Goal: Find contact information

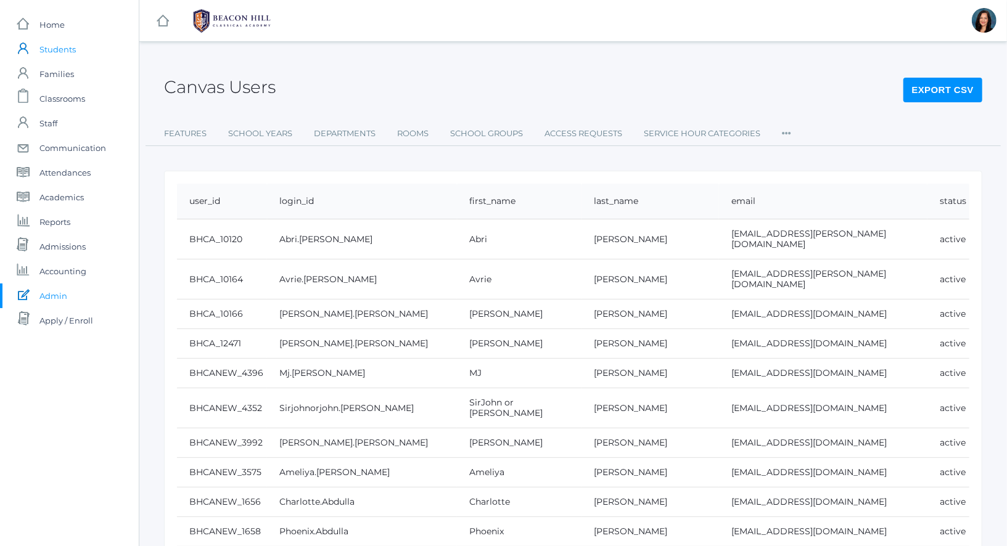
click at [53, 43] on span "Students" at bounding box center [57, 49] width 36 height 25
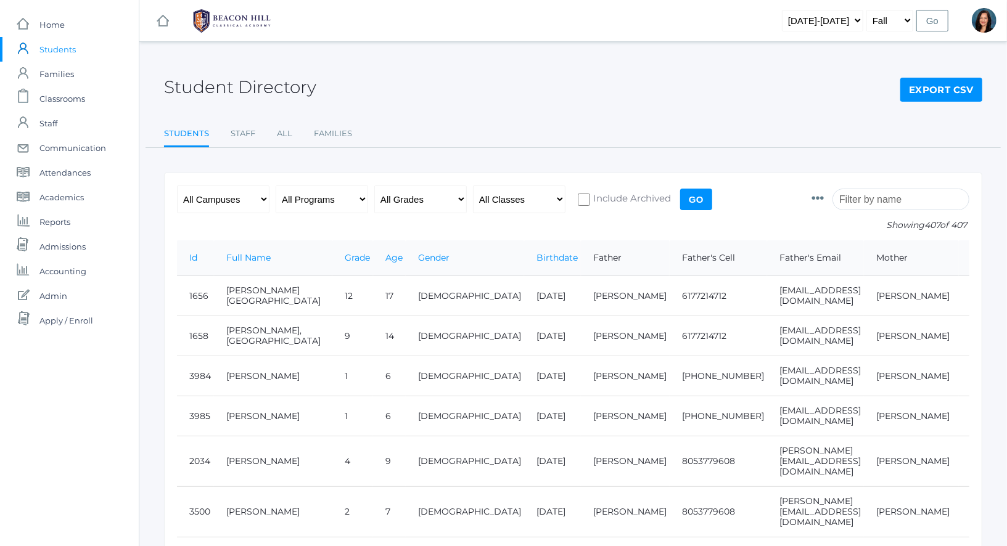
click at [881, 200] on input "search" at bounding box center [900, 200] width 137 height 22
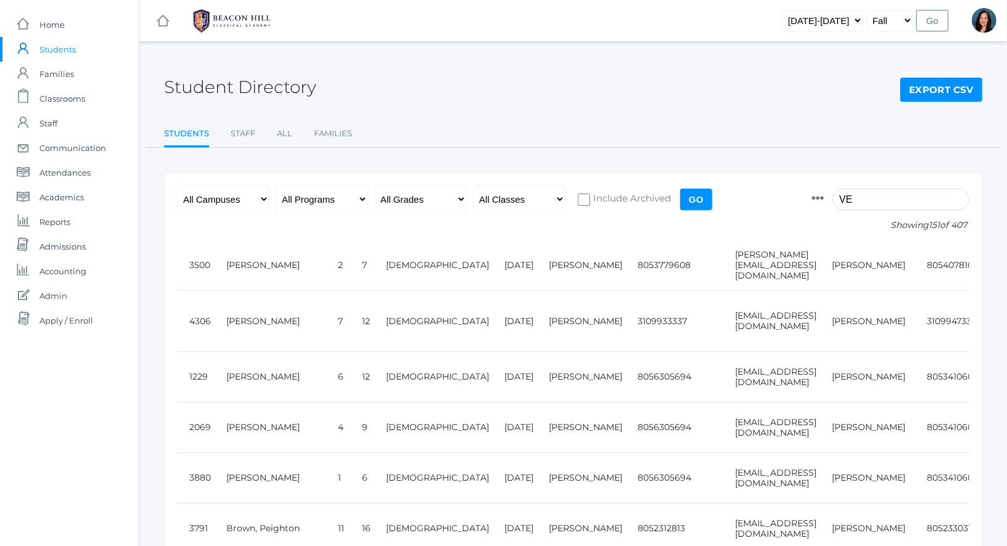
type input "V"
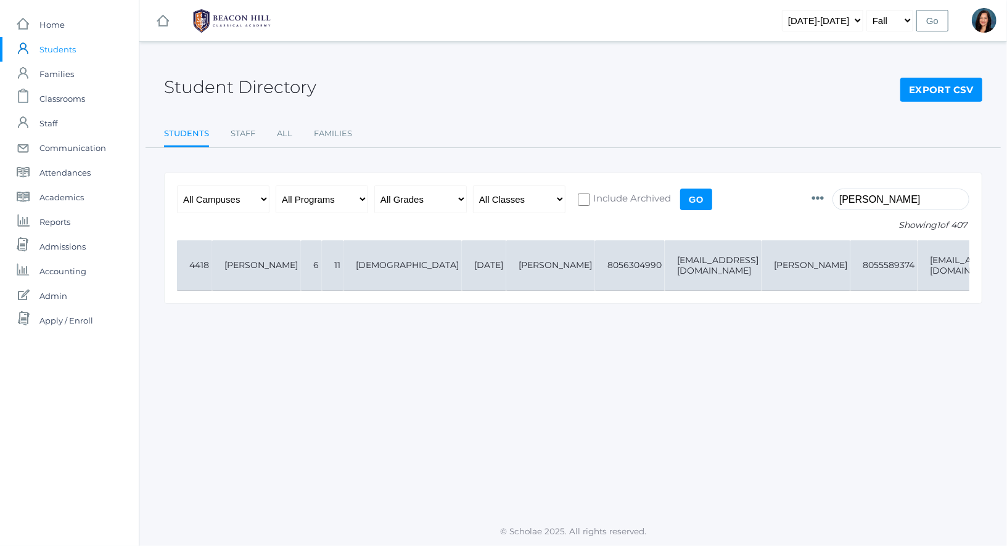
type input "AVERY"
click at [199, 266] on td "4418" at bounding box center [194, 265] width 35 height 51
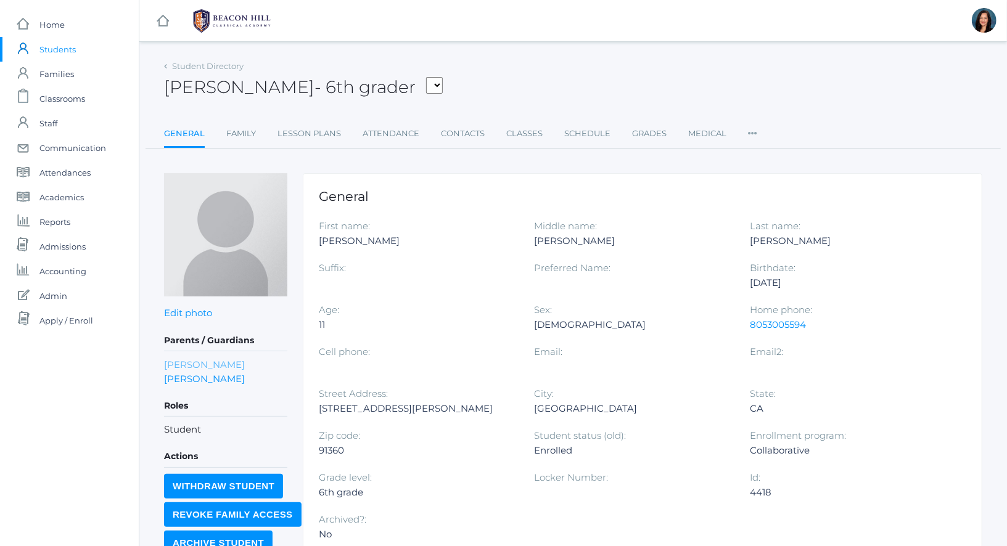
click at [216, 361] on link "Ashley Garcia" at bounding box center [204, 365] width 81 height 14
click at [201, 378] on link "[PERSON_NAME]" at bounding box center [204, 379] width 81 height 14
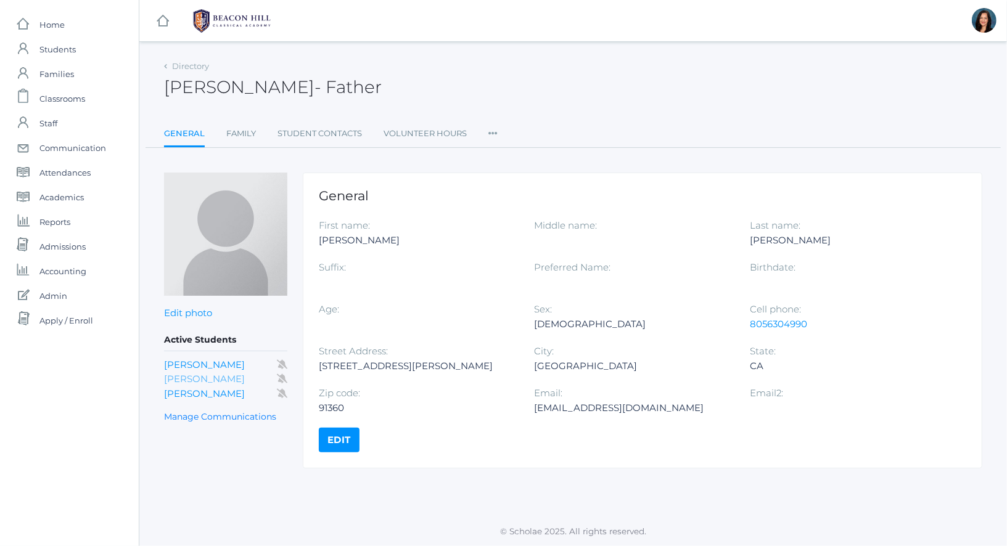
click at [204, 379] on link "Avery Harris" at bounding box center [204, 379] width 81 height 12
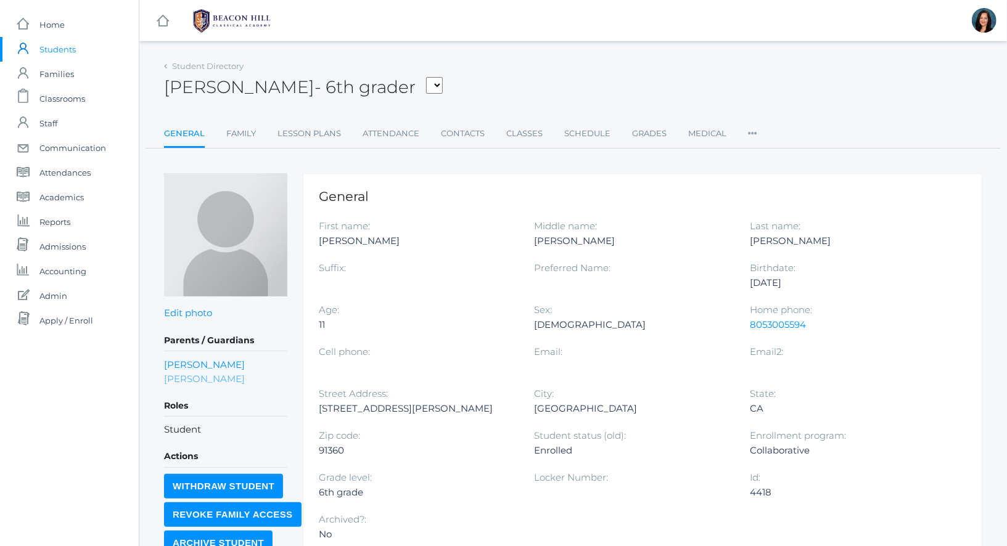
click at [208, 379] on link "Sean Harris" at bounding box center [204, 379] width 81 height 14
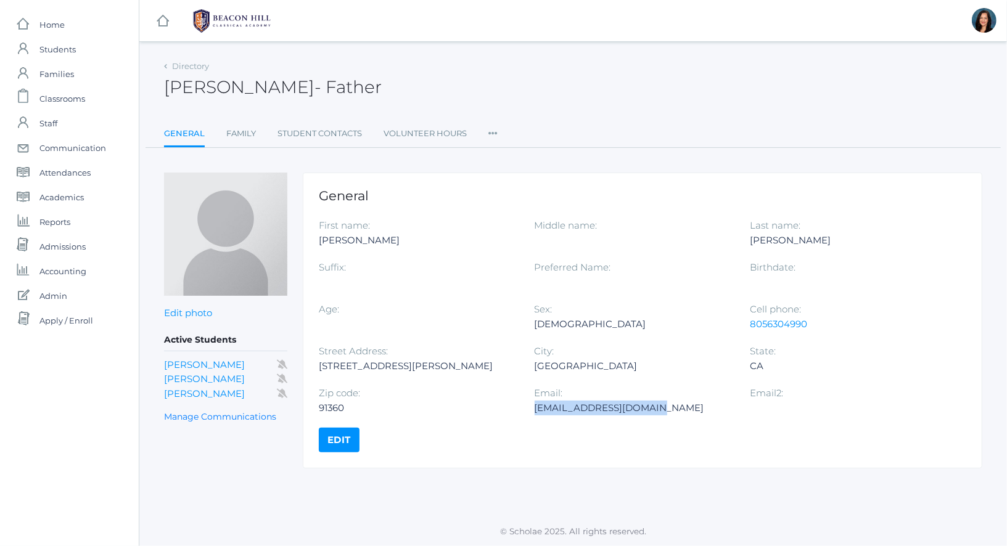
drag, startPoint x: 652, startPoint y: 404, endPoint x: 533, endPoint y: 409, distance: 119.7
click at [535, 411] on div "seanieharris@gmail.com" at bounding box center [633, 408] width 197 height 15
copy div "seanieharris@gmail.com"
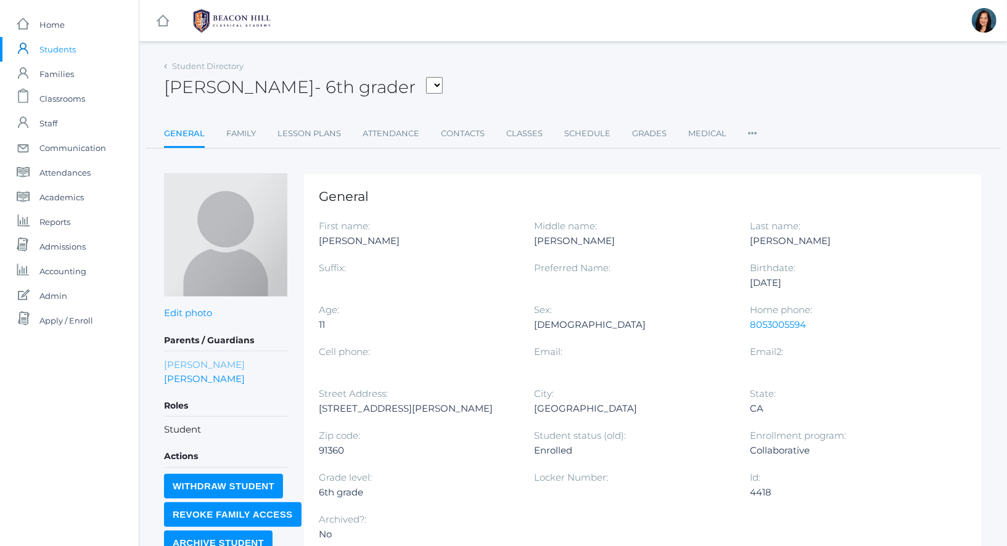
click at [210, 361] on link "Ashley Garcia" at bounding box center [204, 365] width 81 height 14
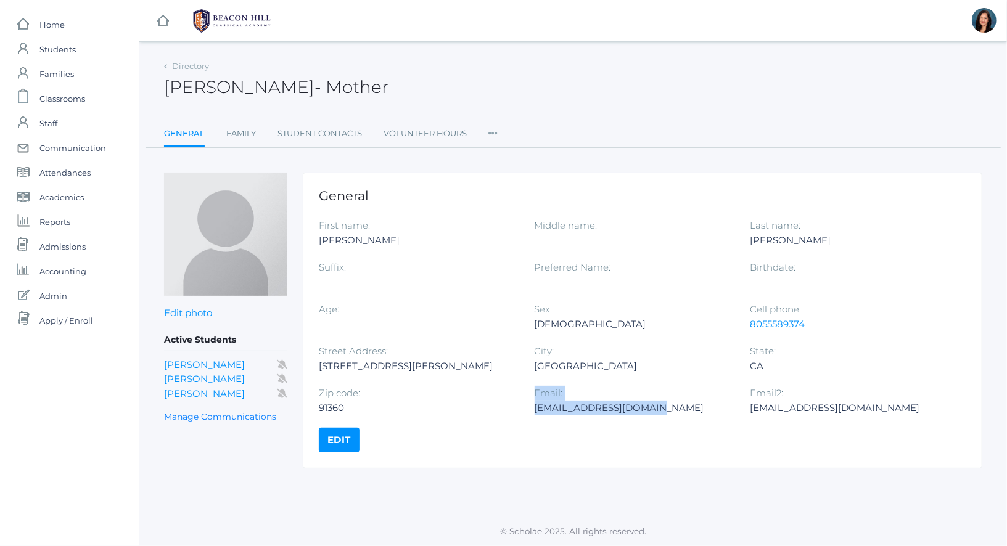
drag, startPoint x: 533, startPoint y: 408, endPoint x: 655, endPoint y: 409, distance: 122.1
click at [655, 409] on div "First name: Ashley Middle name: Last name: Garcia Suffix: Preferred Name: Birth…" at bounding box center [642, 323] width 647 height 210
click at [660, 412] on div "ashleanneg88@gmail.com" at bounding box center [633, 408] width 197 height 15
drag, startPoint x: 660, startPoint y: 409, endPoint x: 535, endPoint y: 411, distance: 125.2
click at [535, 411] on div "ashleanneg88@gmail.com" at bounding box center [633, 408] width 197 height 15
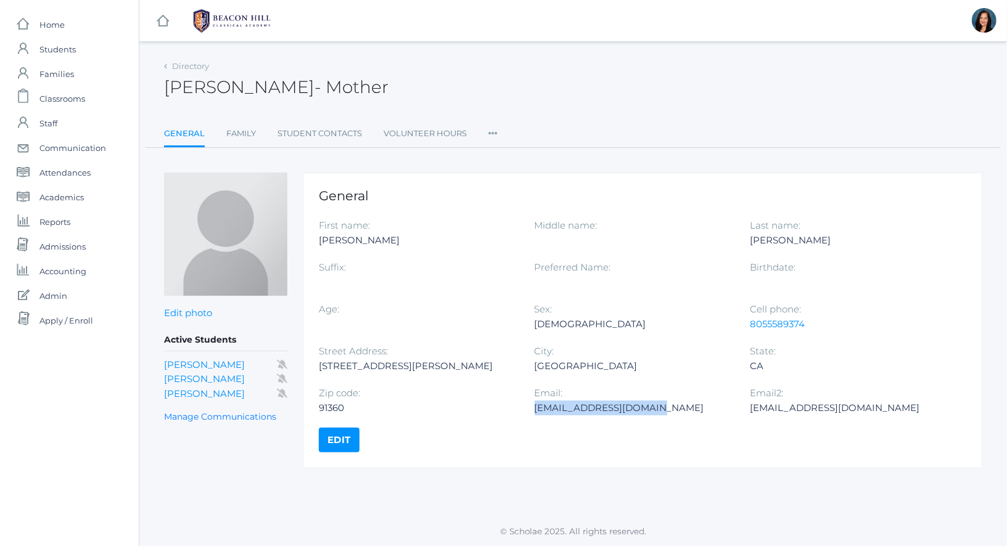
copy div "ashleanneg88@gmail.com"
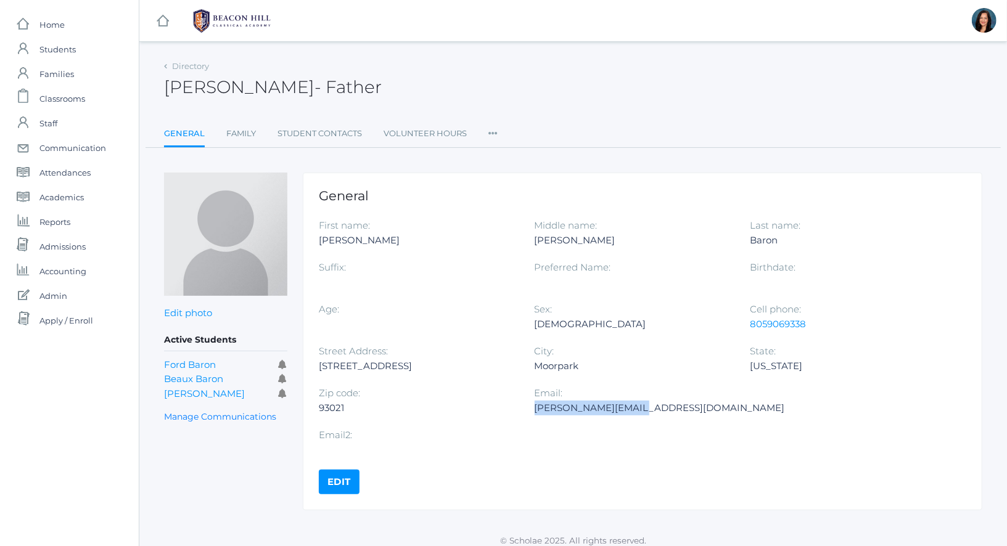
drag, startPoint x: 642, startPoint y: 412, endPoint x: 534, endPoint y: 414, distance: 108.5
click at [535, 414] on div "cole@westernsaw.com" at bounding box center [660, 408] width 250 height 15
copy div "cole@westernsaw.com"
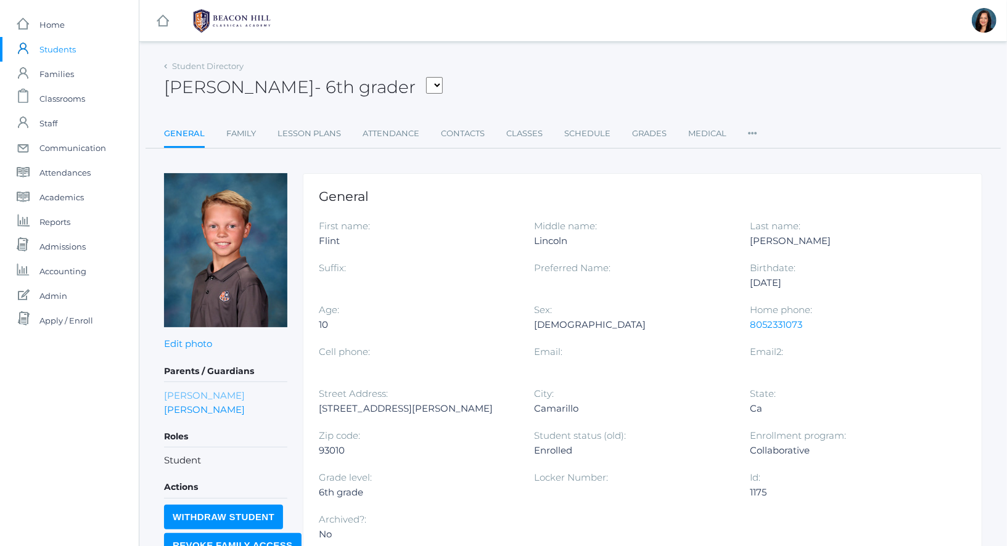
click at [199, 393] on link "[PERSON_NAME]" at bounding box center [204, 395] width 81 height 14
